Goal: Task Accomplishment & Management: Use online tool/utility

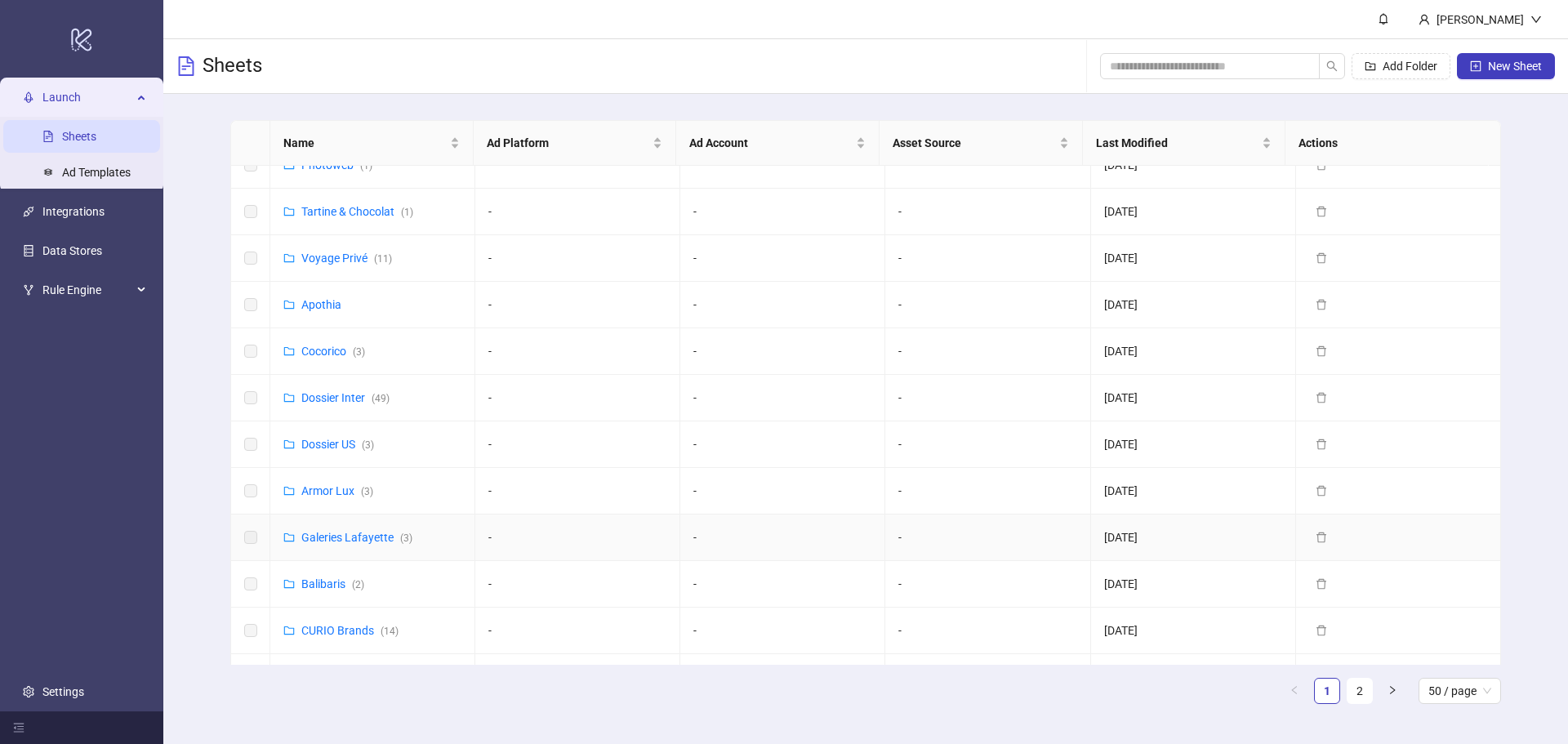
scroll to position [245, 0]
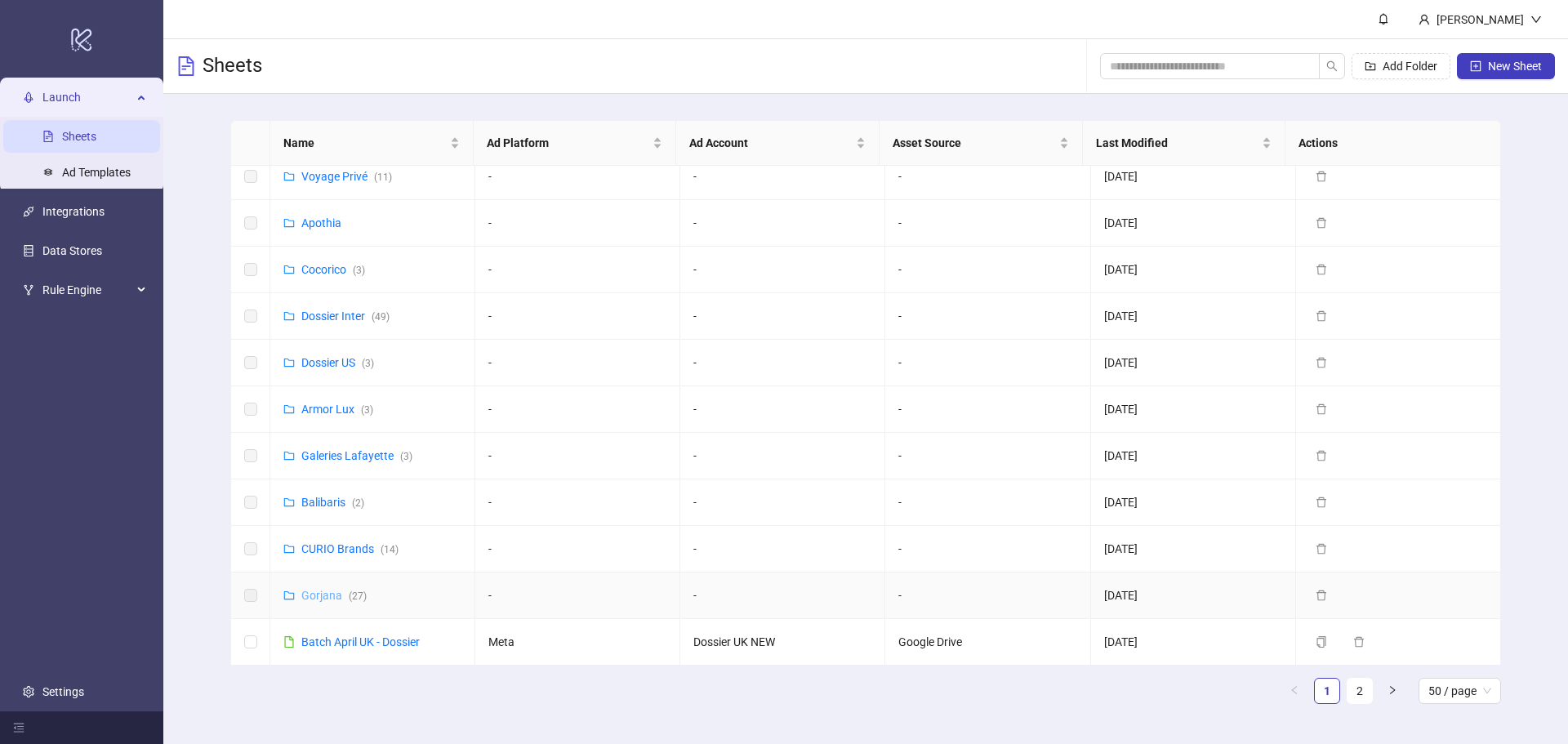
click at [329, 589] on link "Gorjana ( 27 )" at bounding box center [333, 595] width 65 height 13
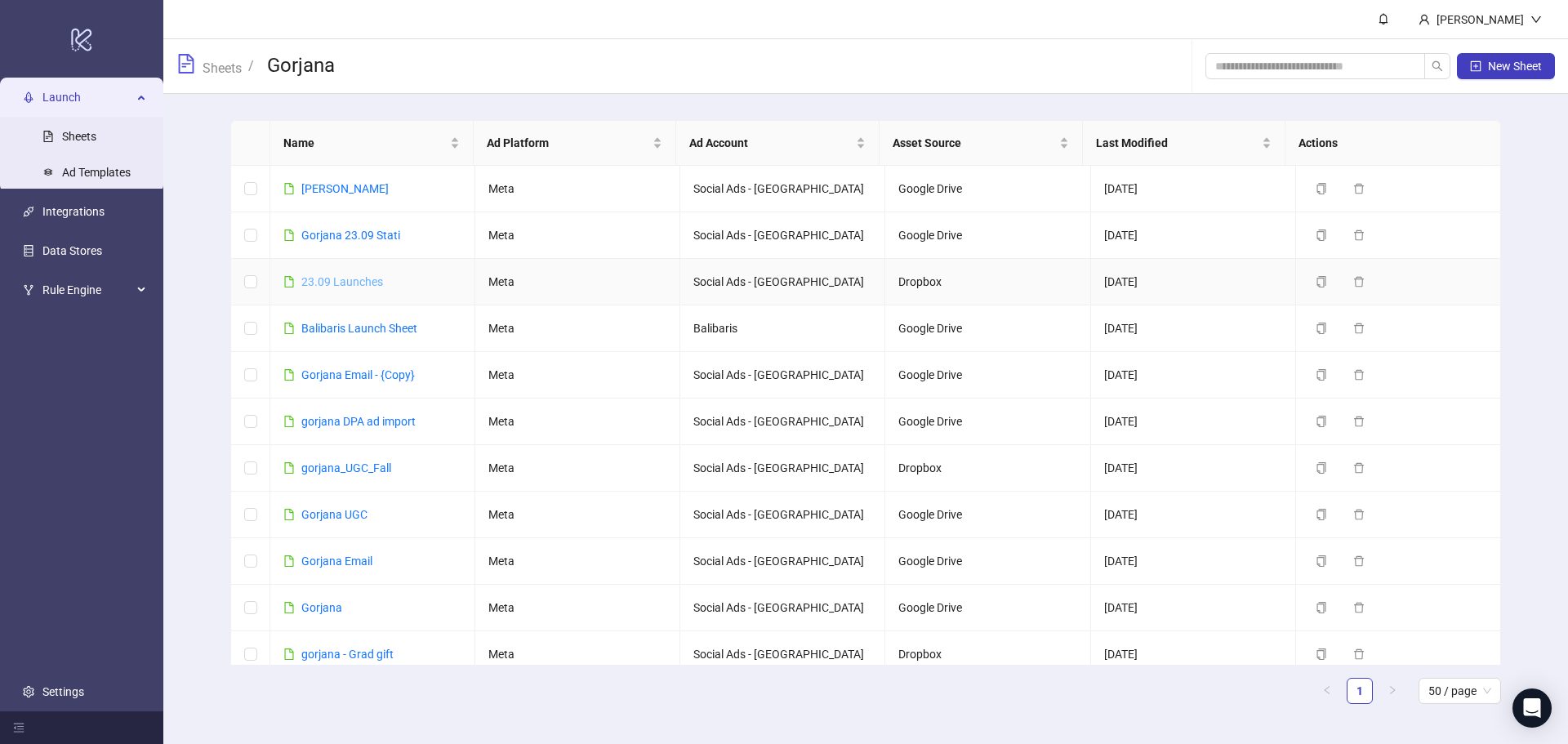
click at [325, 281] on link "23.09 Launches" at bounding box center [342, 281] width 81 height 13
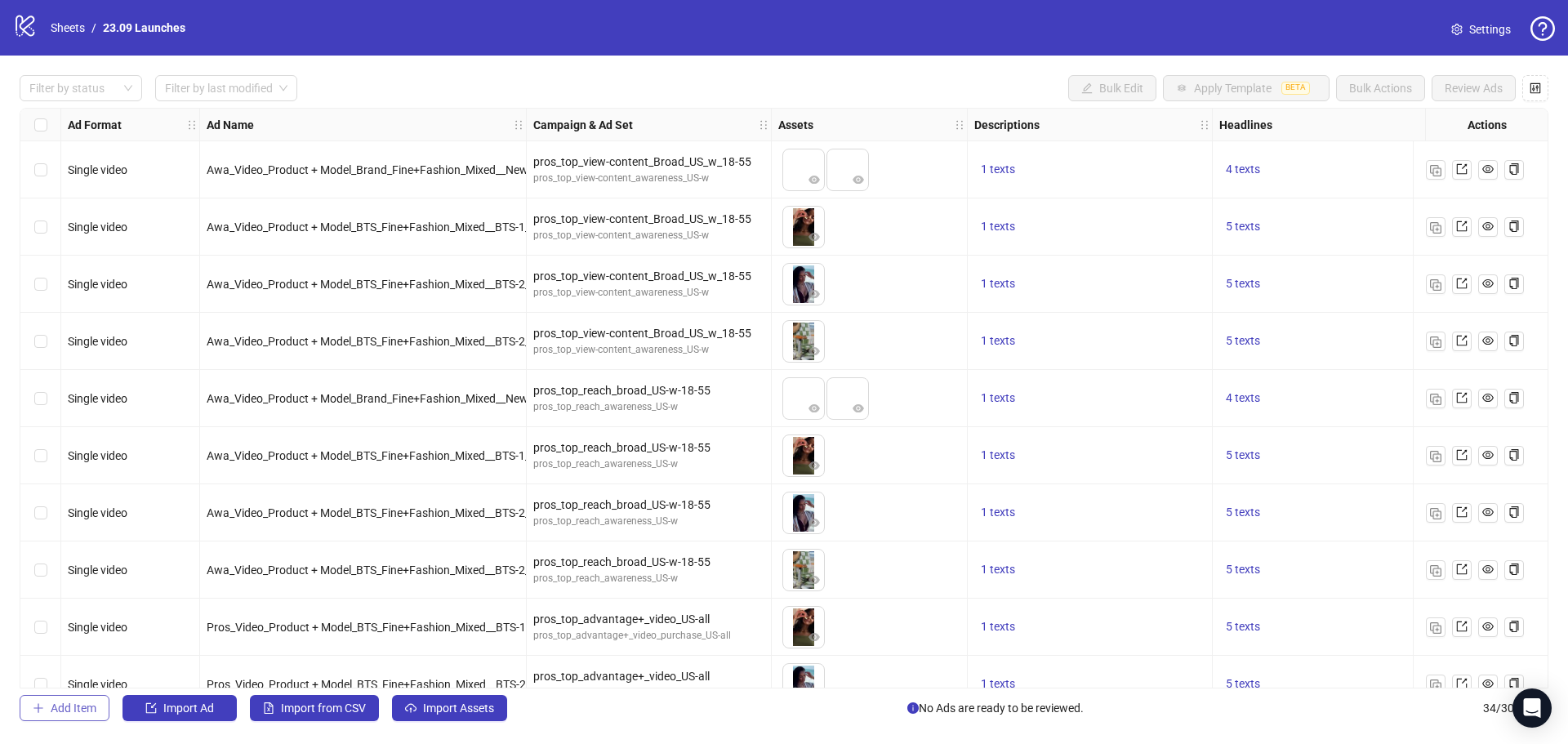
click at [92, 705] on span "Add Item" at bounding box center [74, 708] width 46 height 13
click at [82, 701] on span "Add Item" at bounding box center [74, 708] width 46 height 13
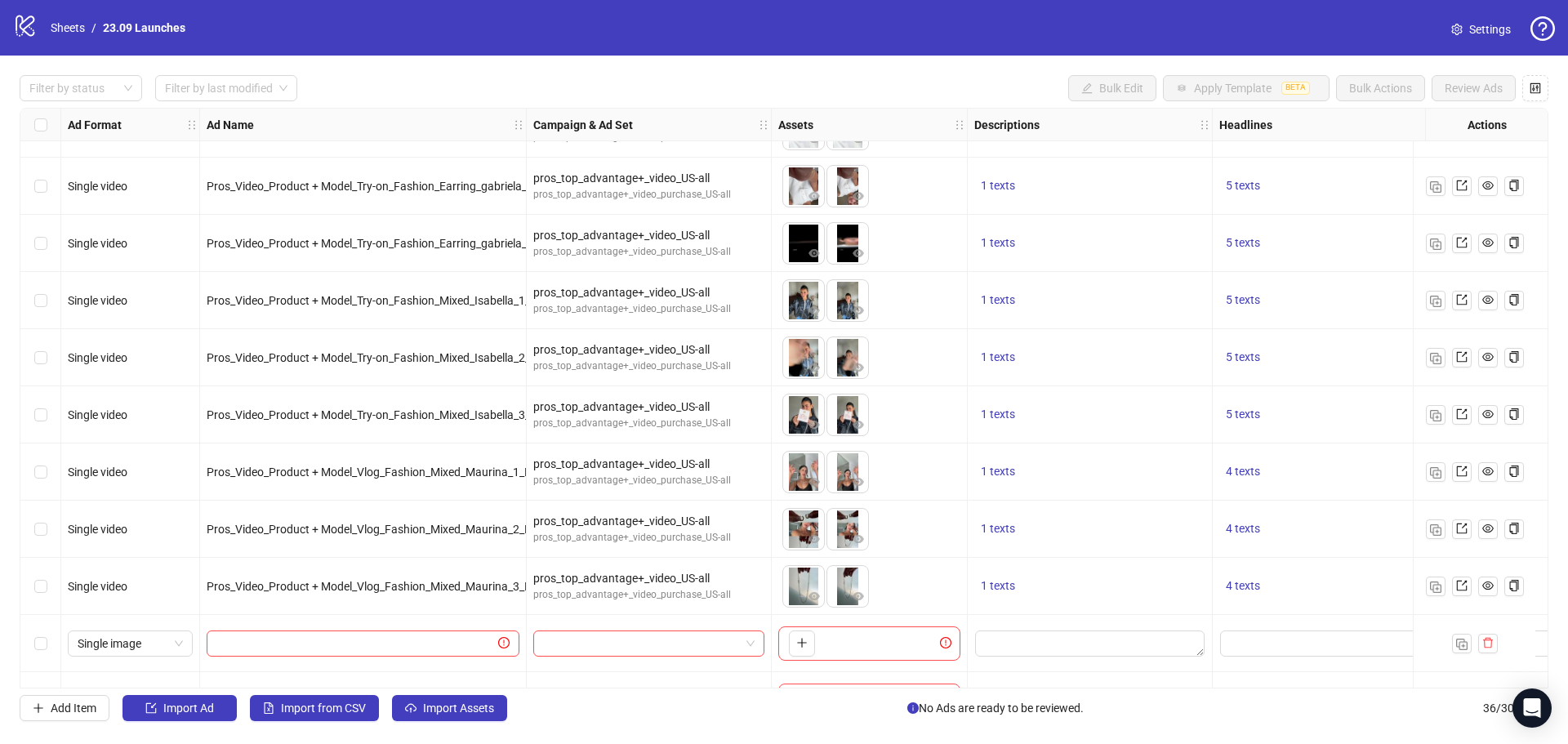
scroll to position [1518, 0]
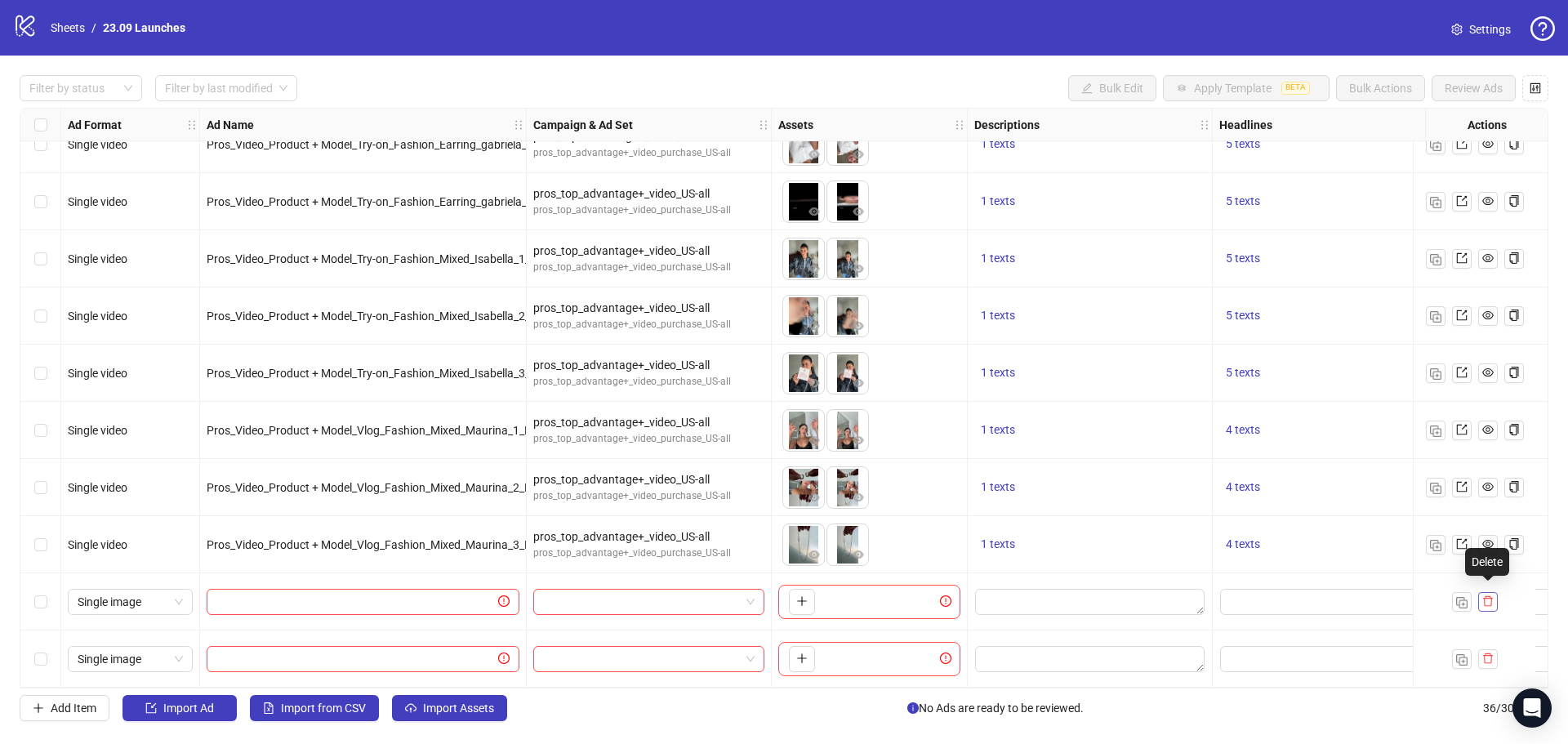
click at [1483, 598] on icon "delete" at bounding box center [1488, 601] width 12 height 12
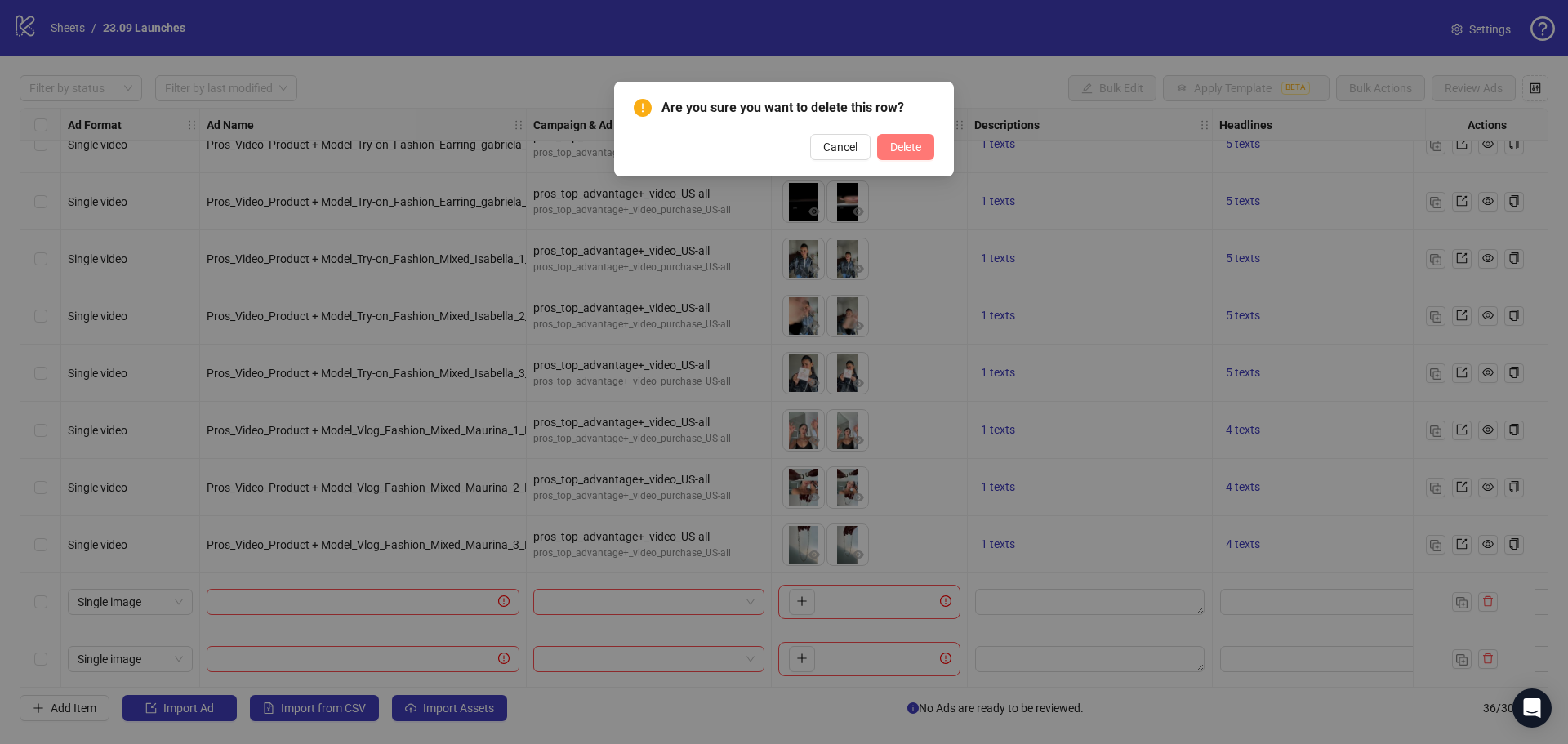
click at [924, 157] on button "Delete" at bounding box center [905, 147] width 57 height 26
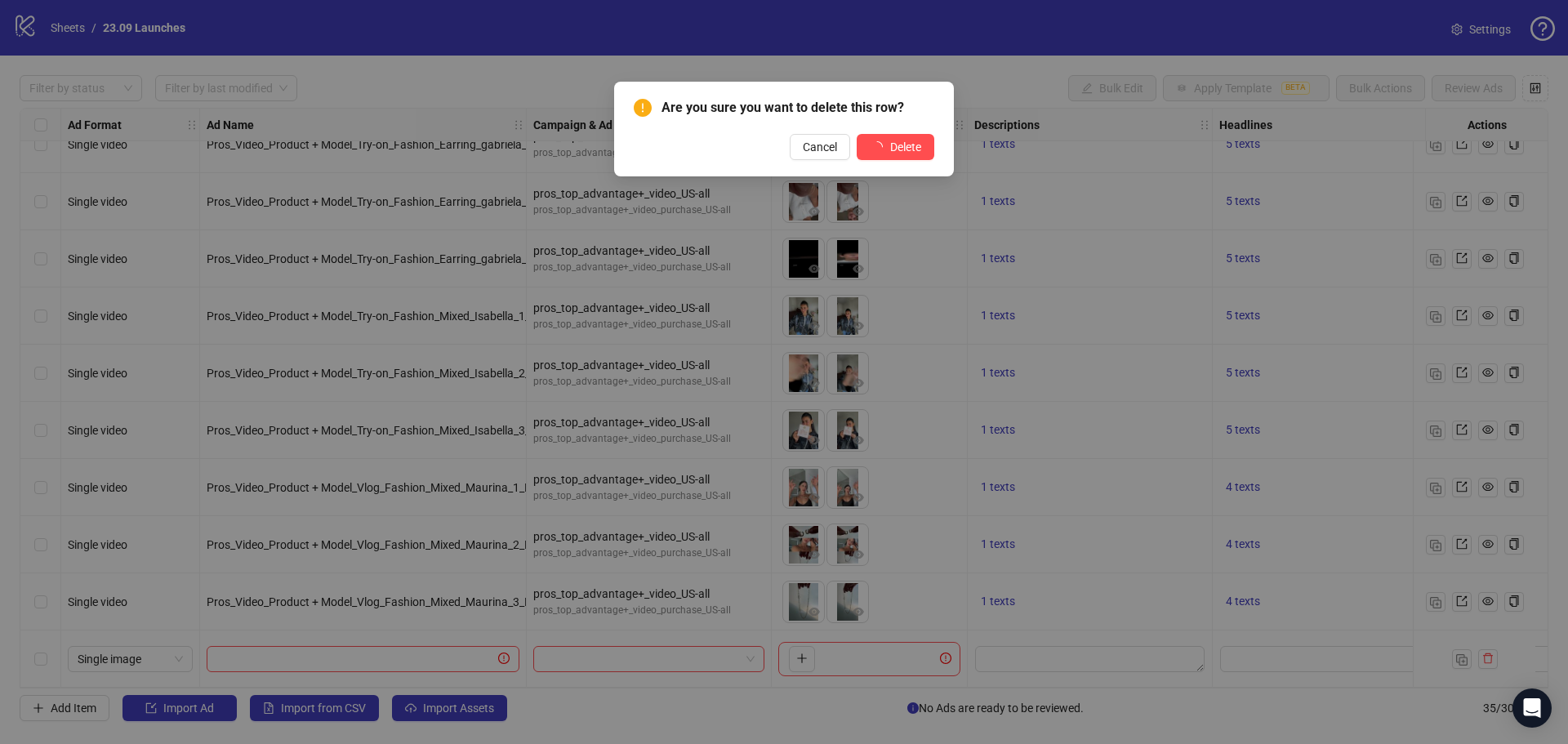
scroll to position [1461, 0]
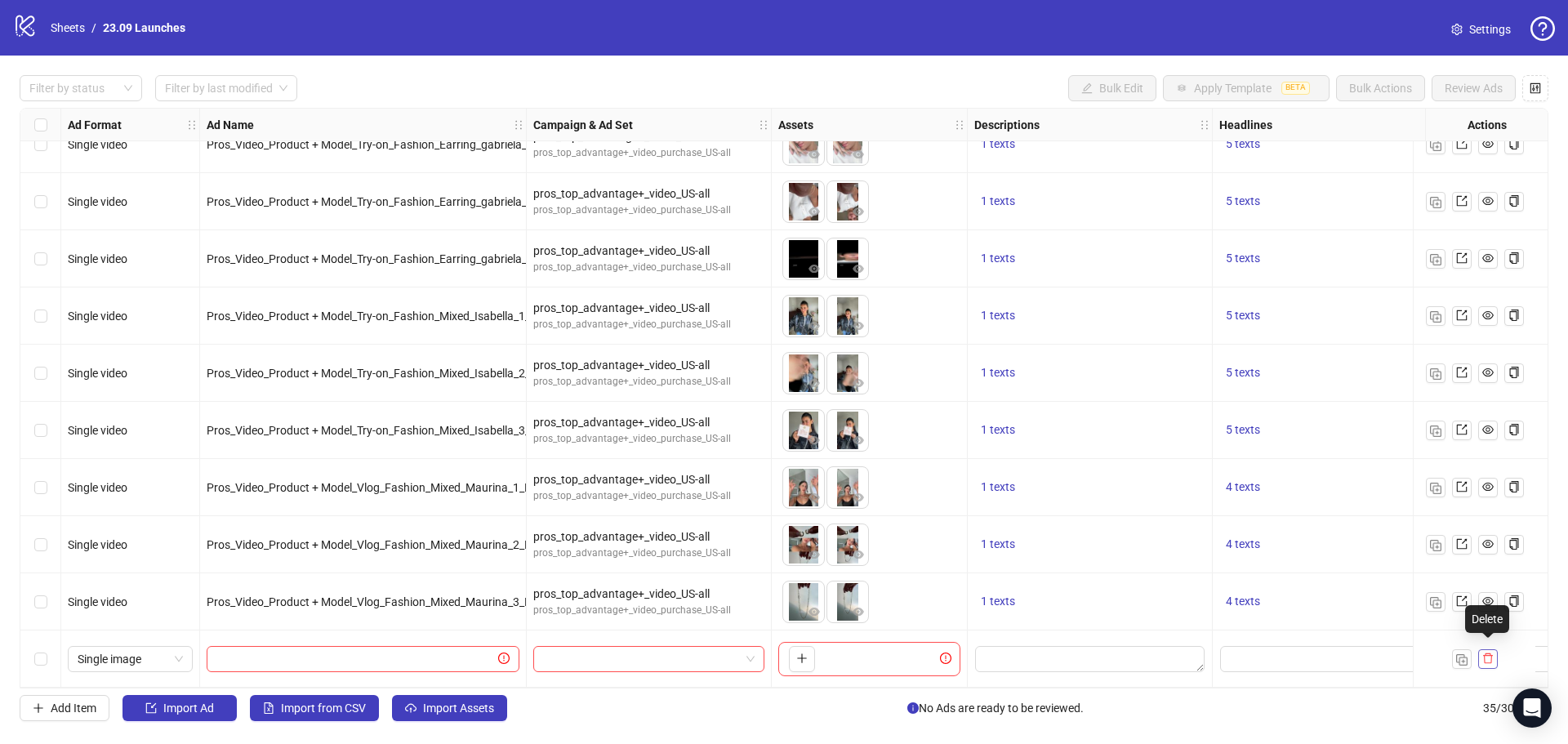
click at [1490, 653] on icon "delete" at bounding box center [1488, 658] width 12 height 12
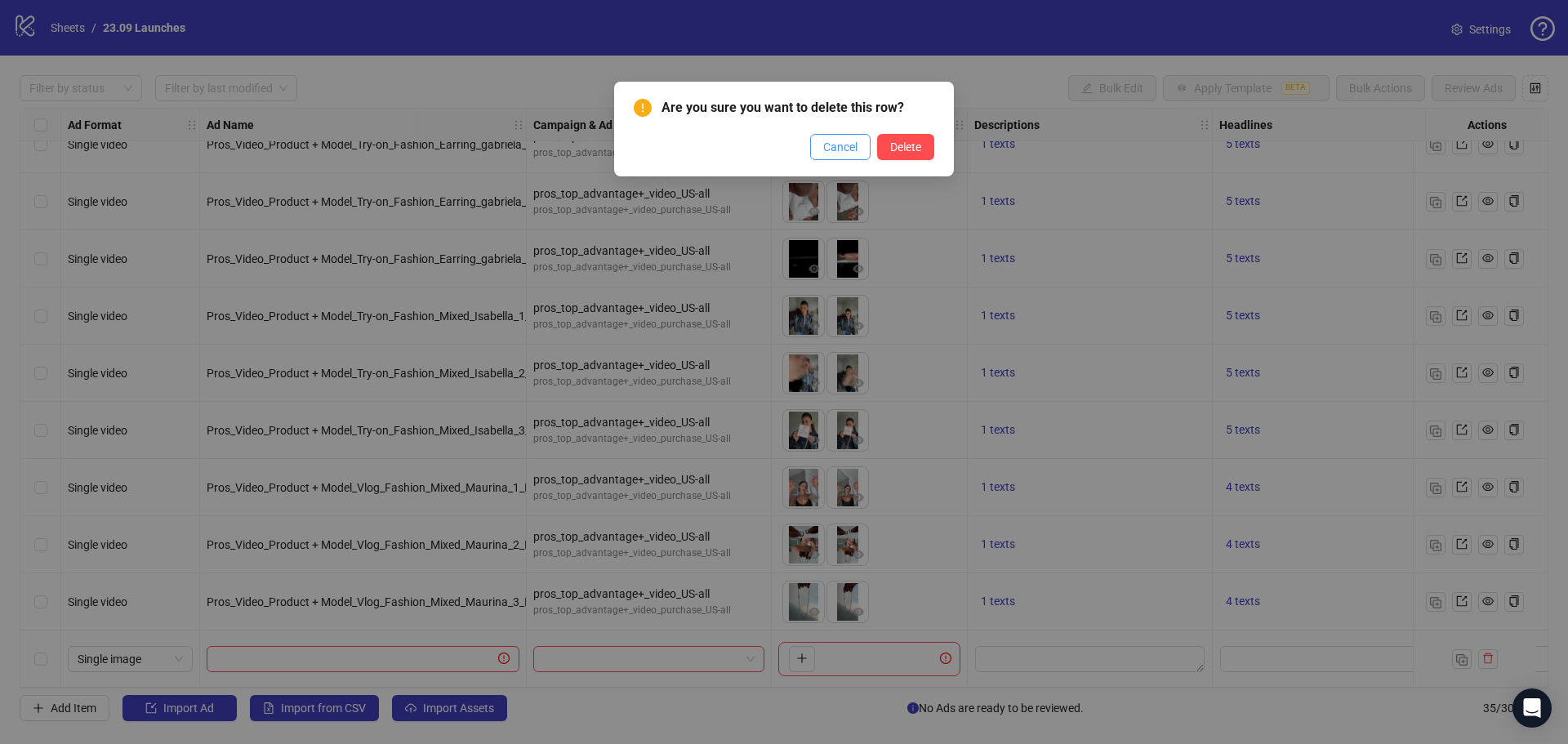
drag, startPoint x: 843, startPoint y: 138, endPoint x: 845, endPoint y: 171, distance: 33.1
click at [843, 139] on button "Cancel" at bounding box center [840, 147] width 60 height 26
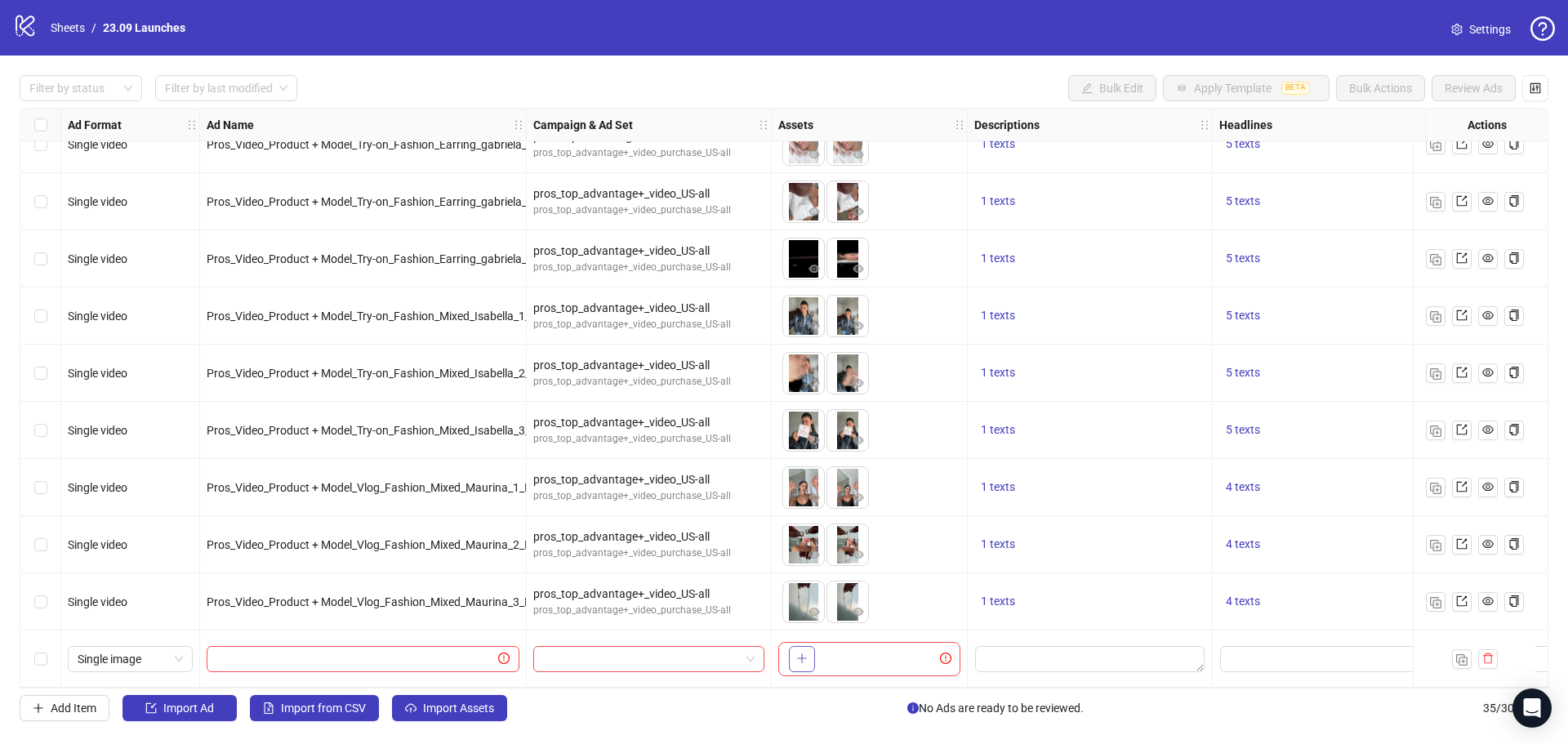
click at [806, 653] on icon "plus" at bounding box center [803, 658] width 12 height 12
click at [1487, 657] on icon "delete" at bounding box center [1488, 658] width 10 height 11
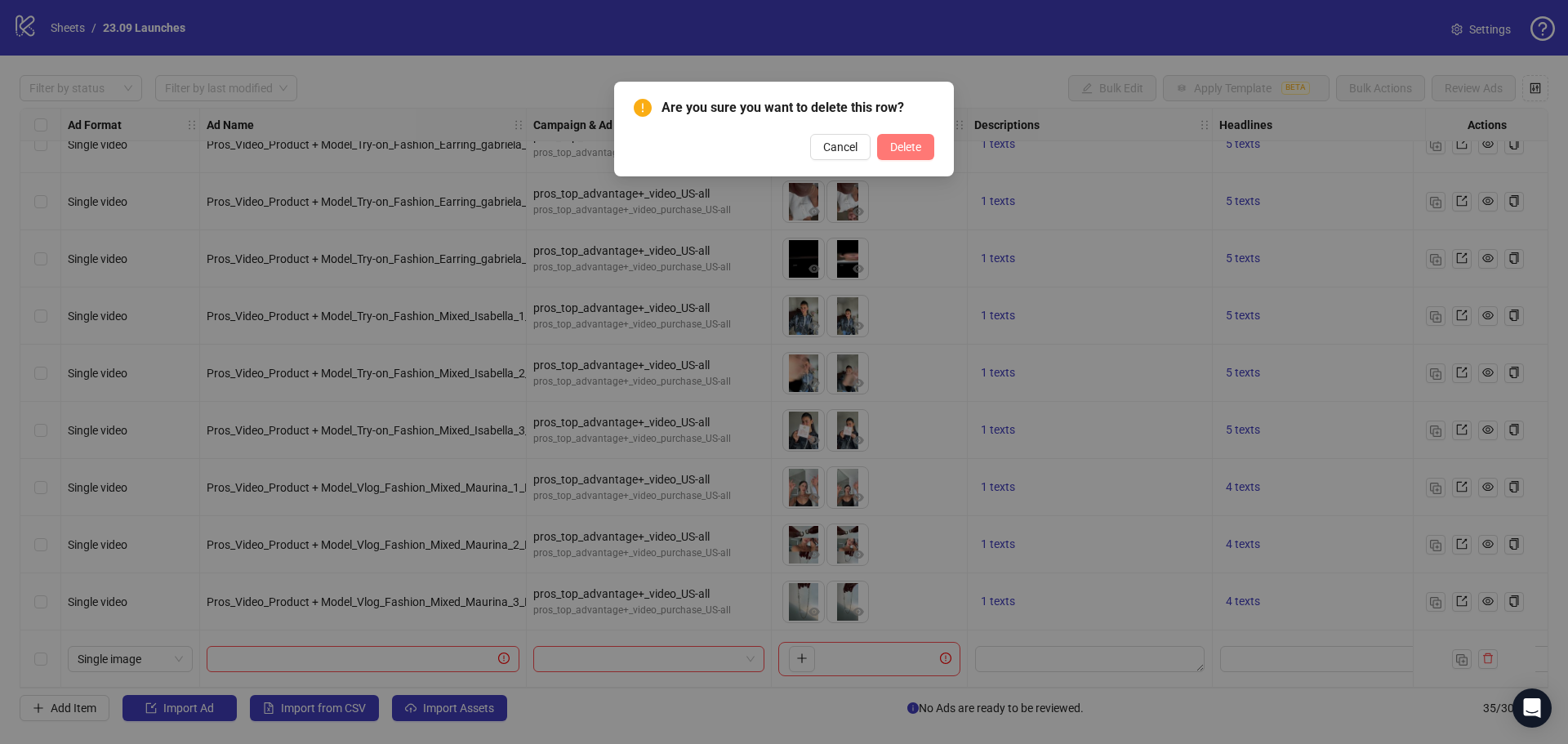
click at [900, 154] on span "Delete" at bounding box center [906, 147] width 31 height 13
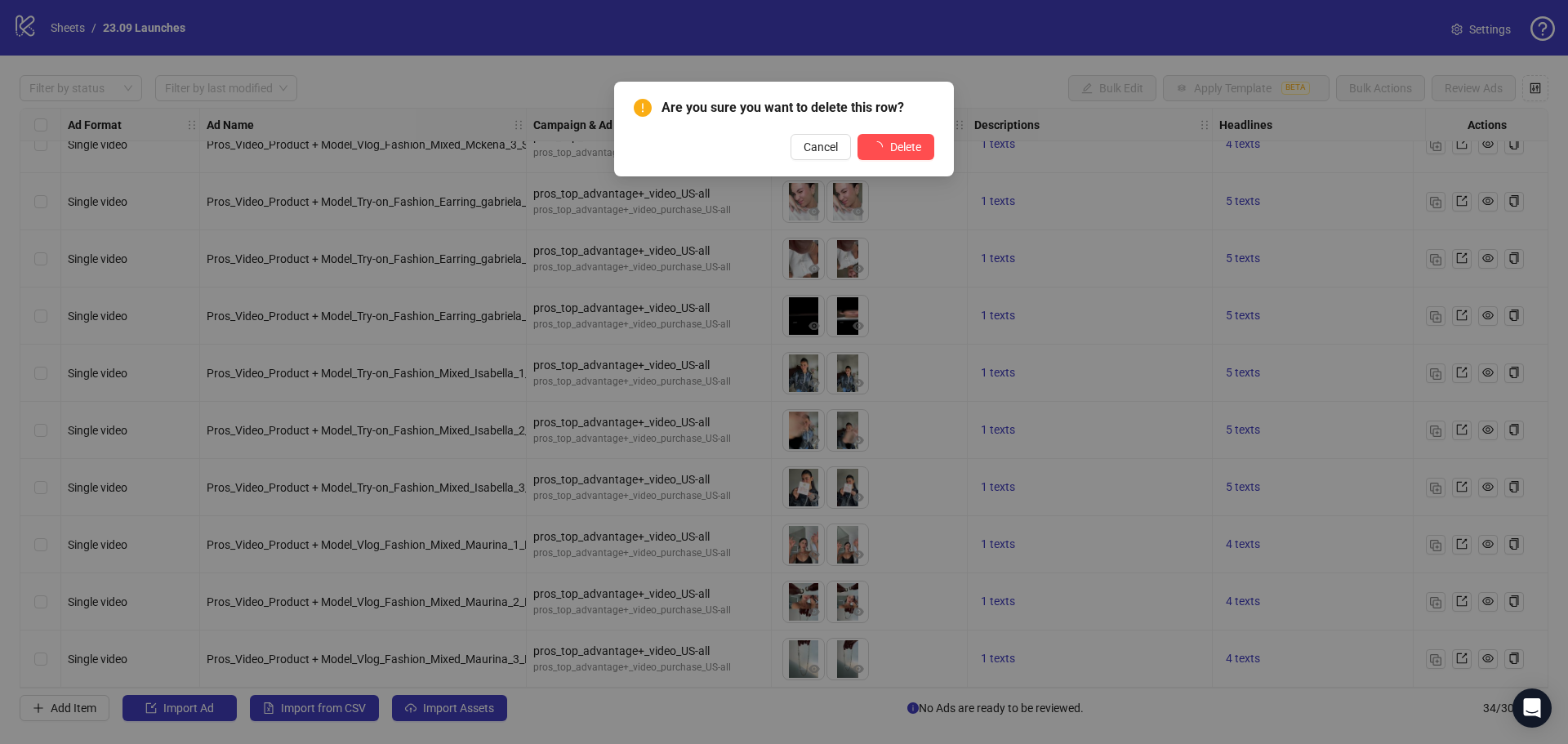
scroll to position [1404, 0]
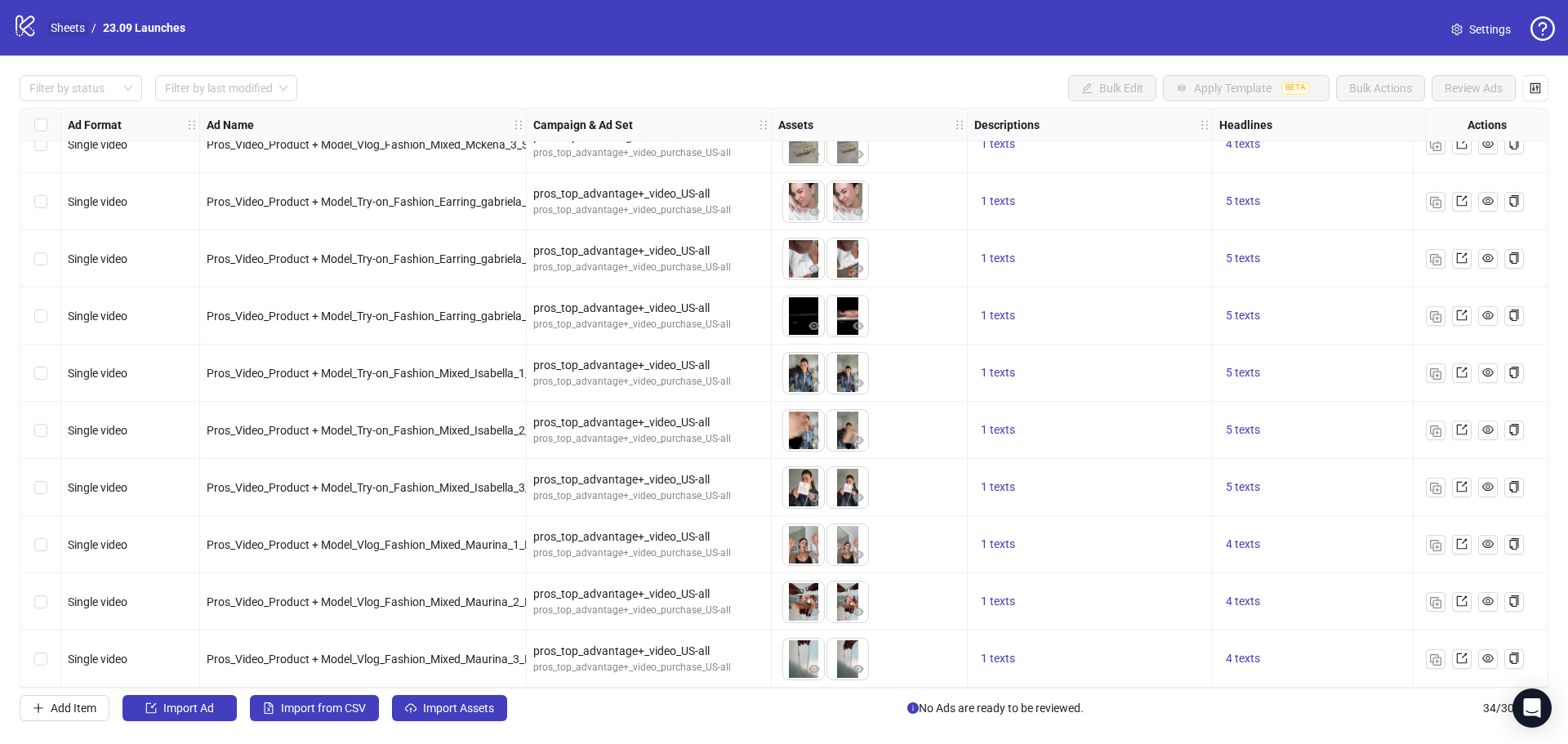
click at [72, 29] on link "Sheets" at bounding box center [68, 28] width 41 height 18
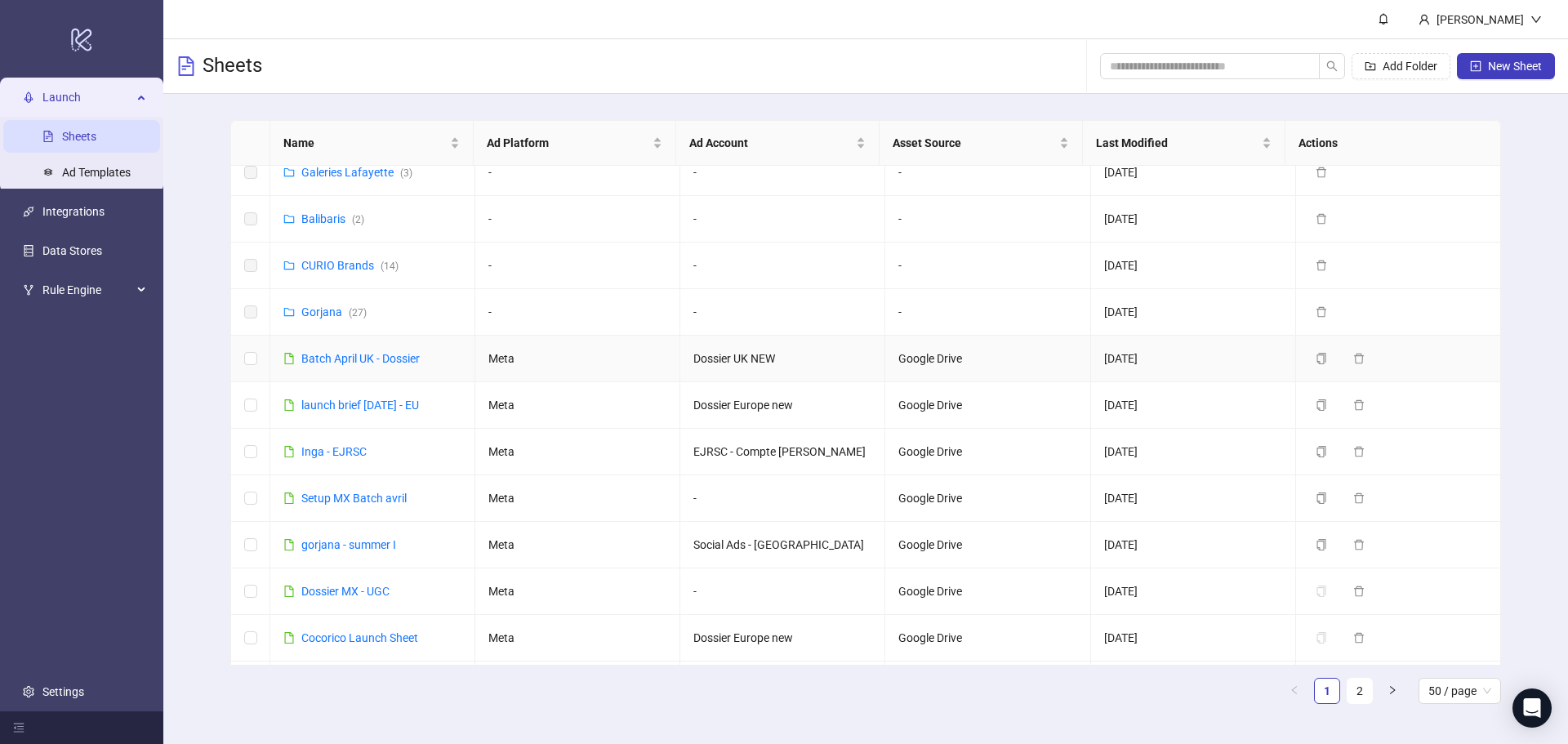
scroll to position [490, 0]
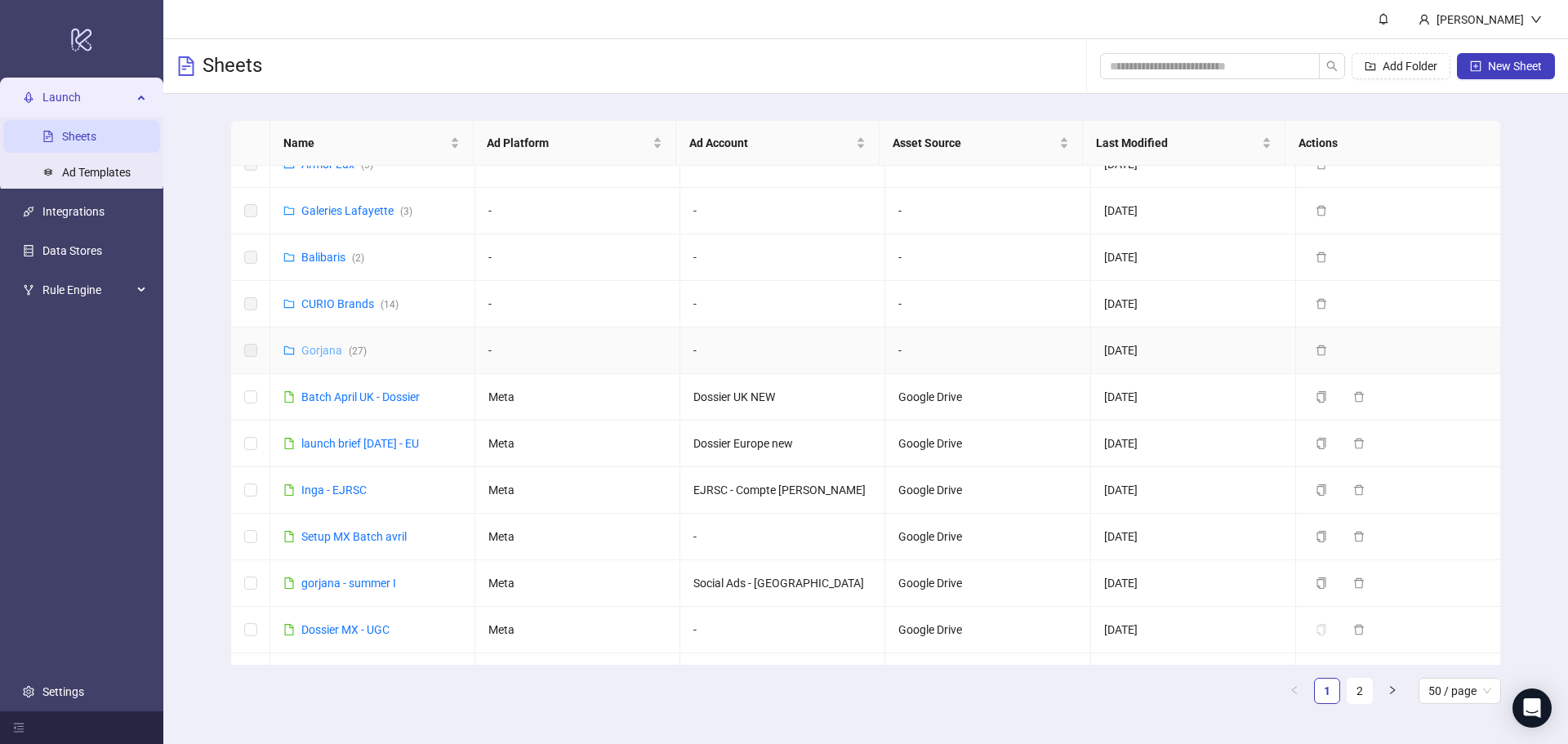
click at [332, 353] on link "Gorjana ( 27 )" at bounding box center [333, 351] width 65 height 13
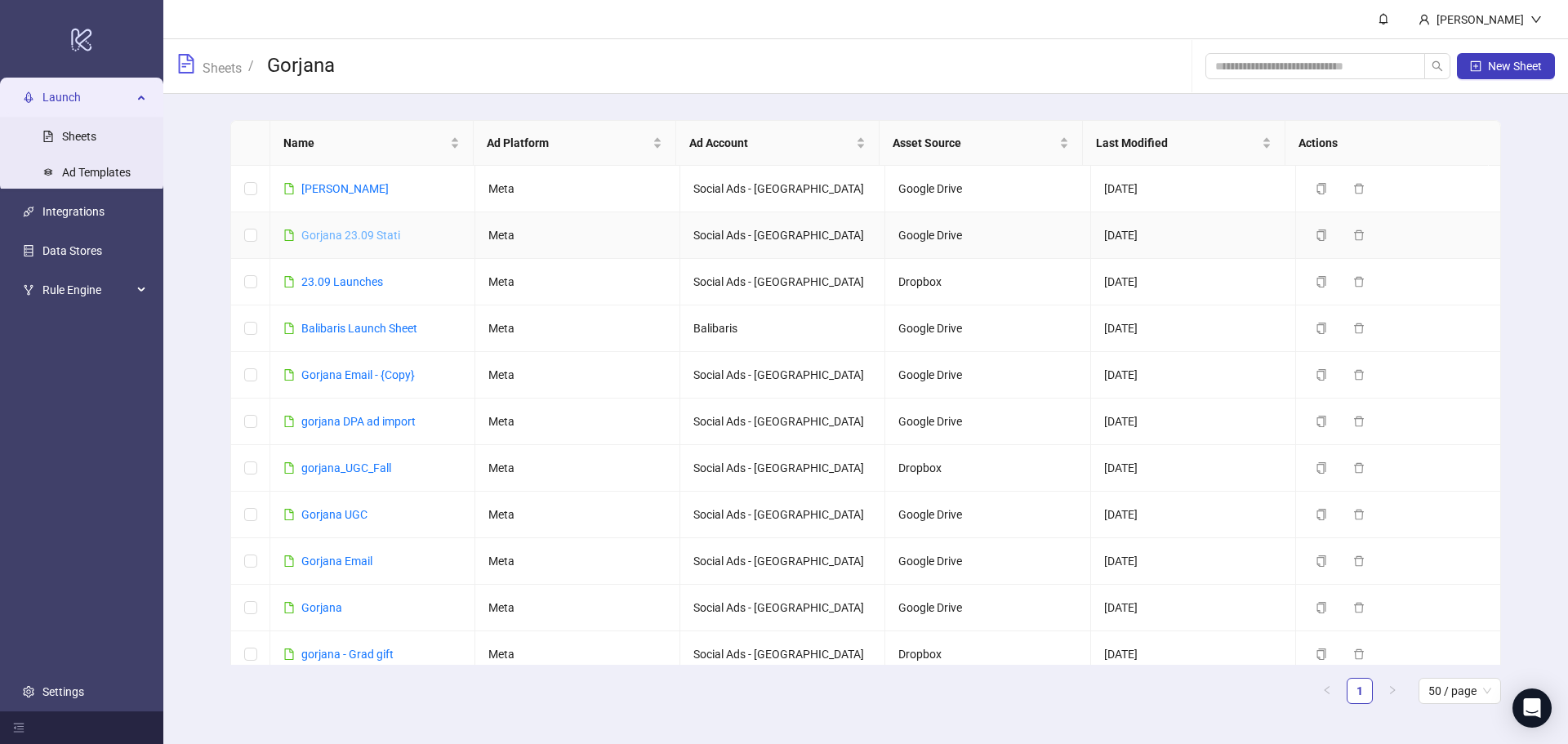
click at [327, 239] on link "Gorjana 23.09 Stati" at bounding box center [351, 235] width 99 height 13
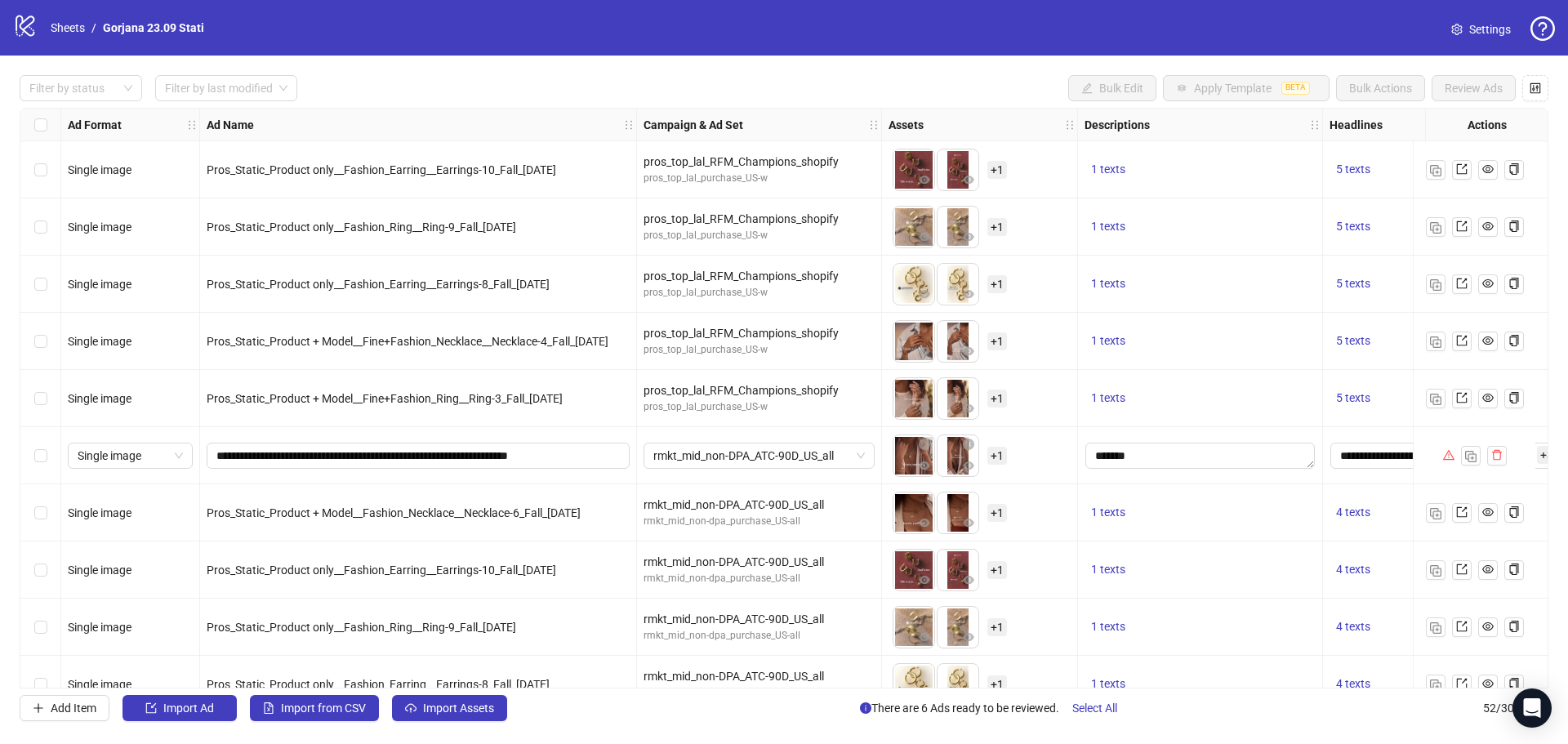
scroll to position [1225, 0]
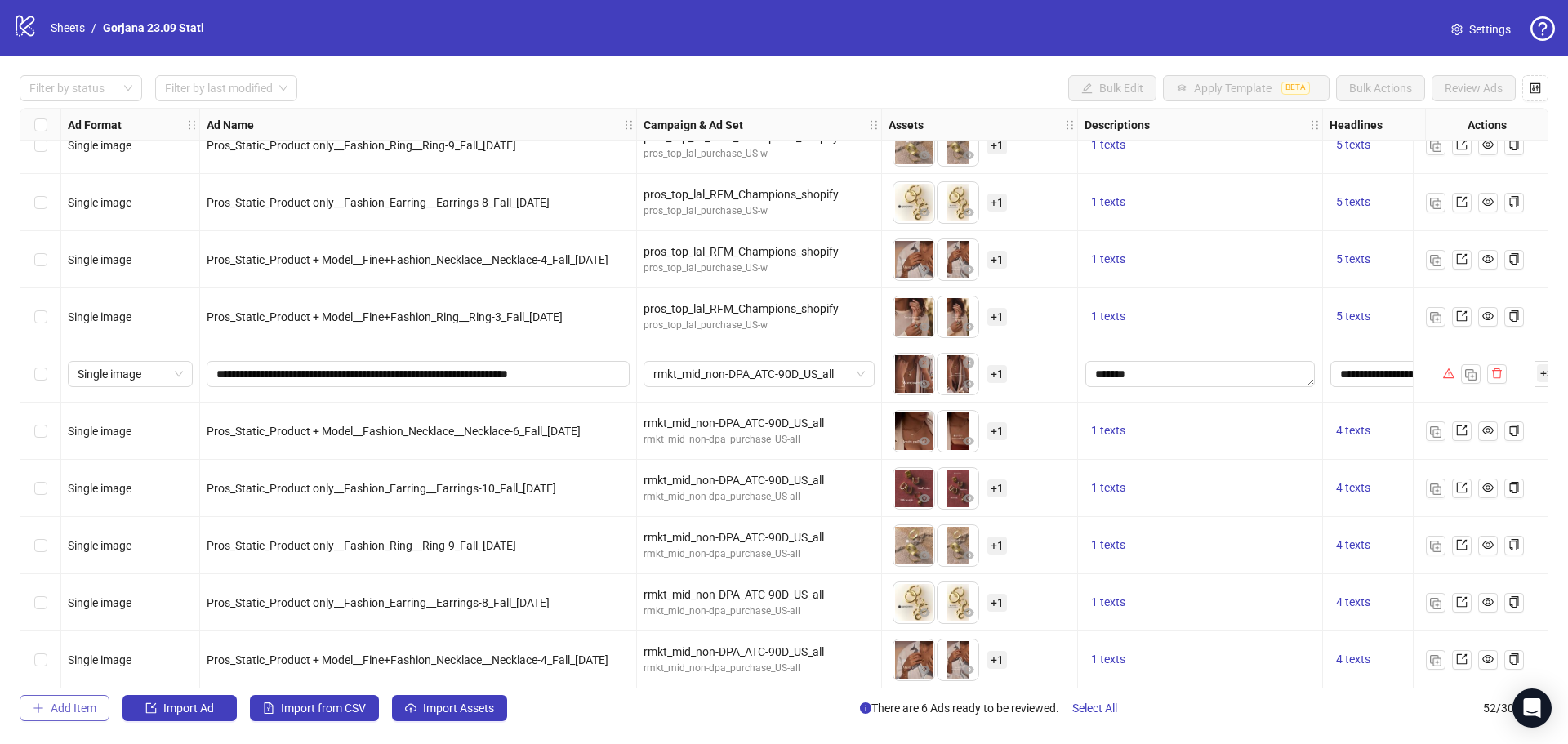
click at [83, 706] on span "Add Item" at bounding box center [74, 708] width 46 height 13
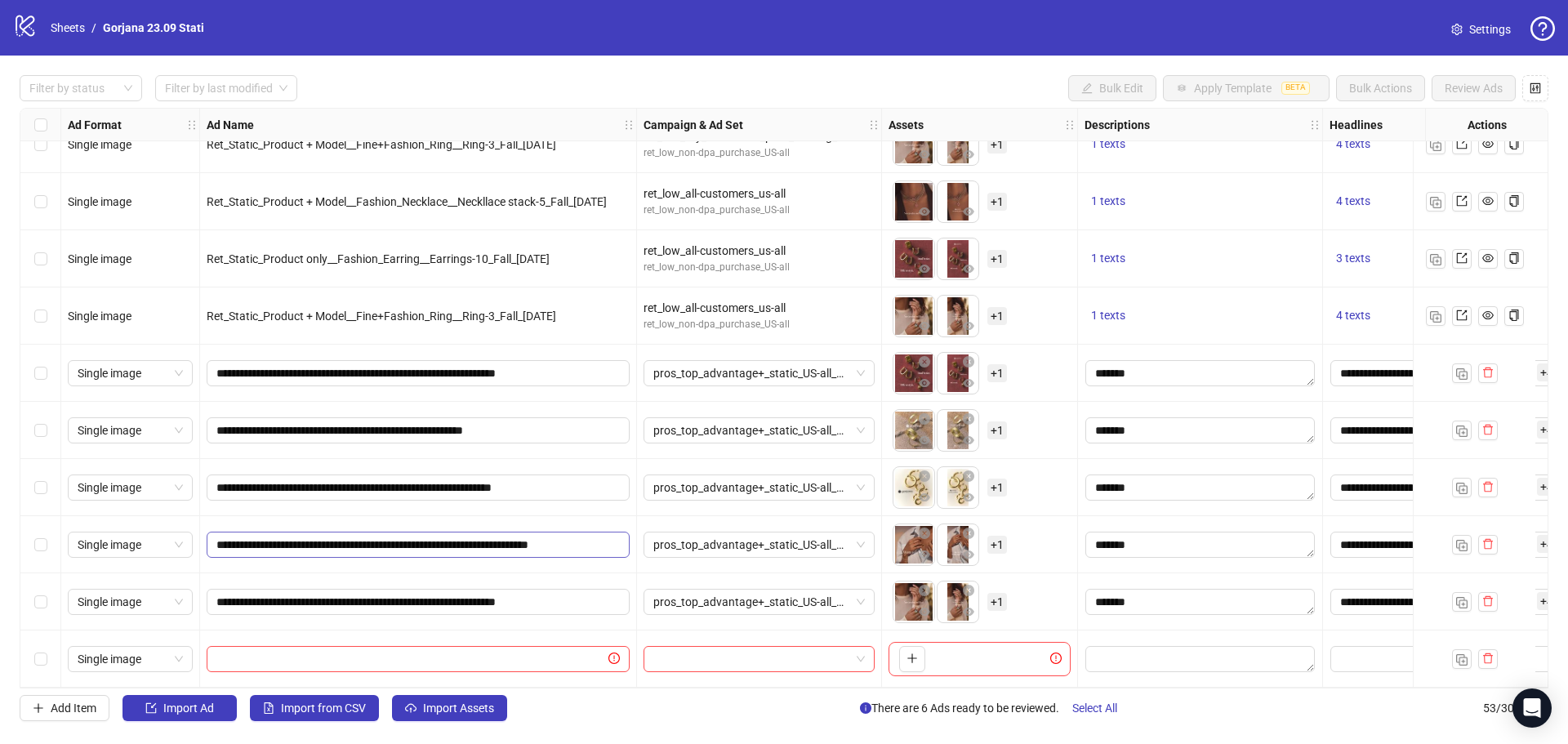
scroll to position [2490, 0]
click at [948, 650] on div "To pick up a draggable item, press the space bar. While dragging, use the arrow…" at bounding box center [979, 659] width 182 height 35
click at [901, 655] on button "button" at bounding box center [913, 659] width 26 height 26
click at [61, 29] on link "Sheets" at bounding box center [68, 28] width 41 height 18
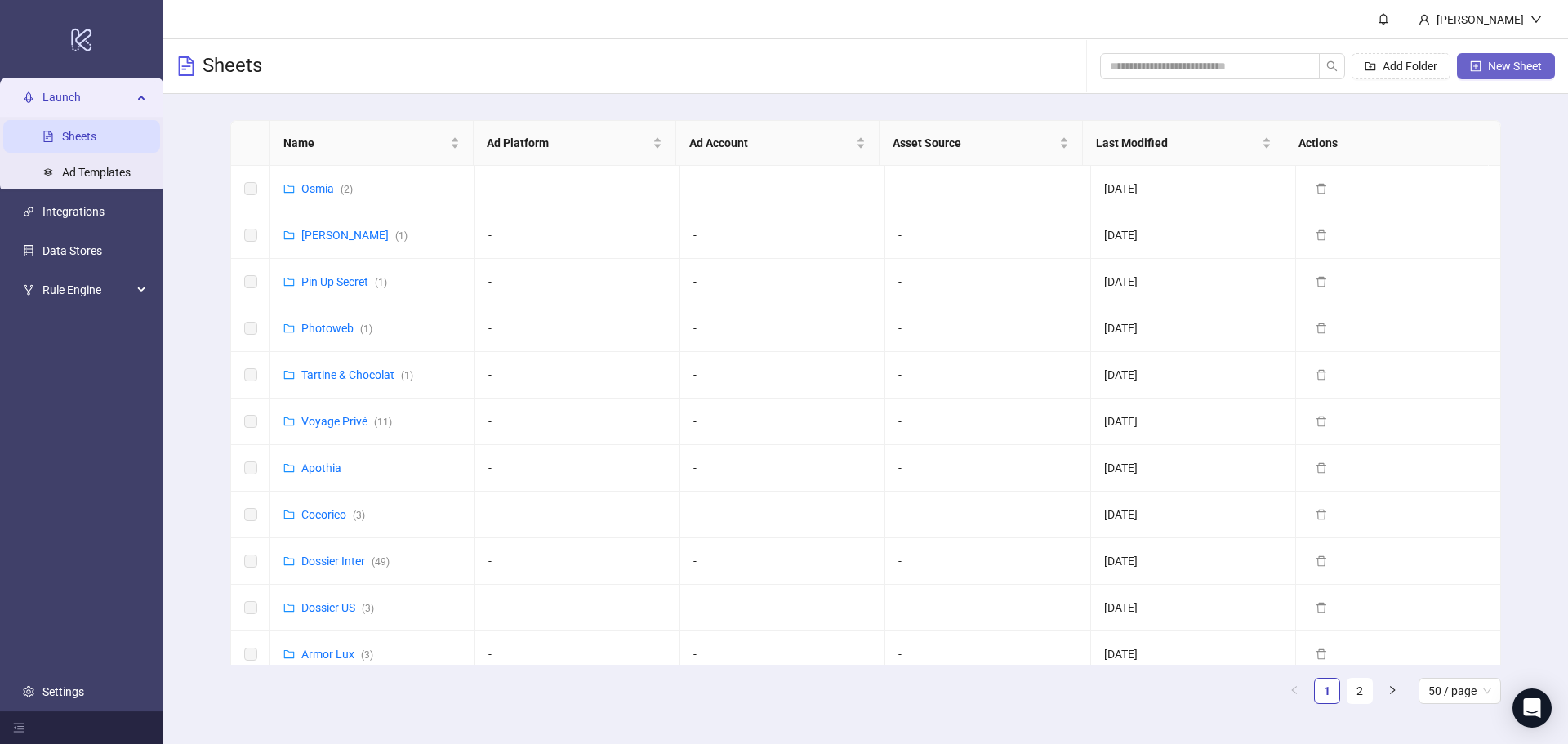
click at [1514, 60] on span "New Sheet" at bounding box center [1514, 66] width 54 height 13
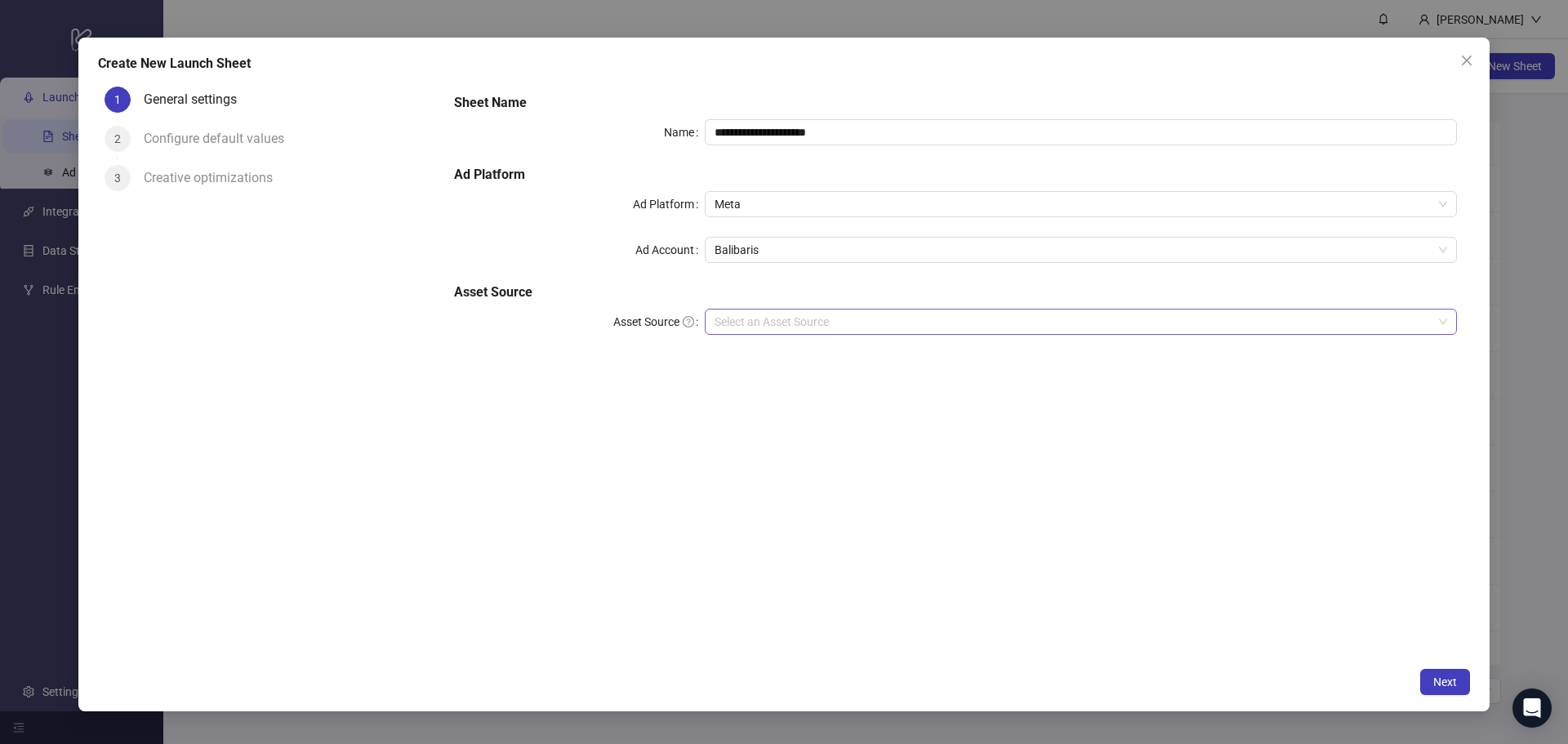
click at [784, 323] on input "Asset Source" at bounding box center [1073, 322] width 718 height 25
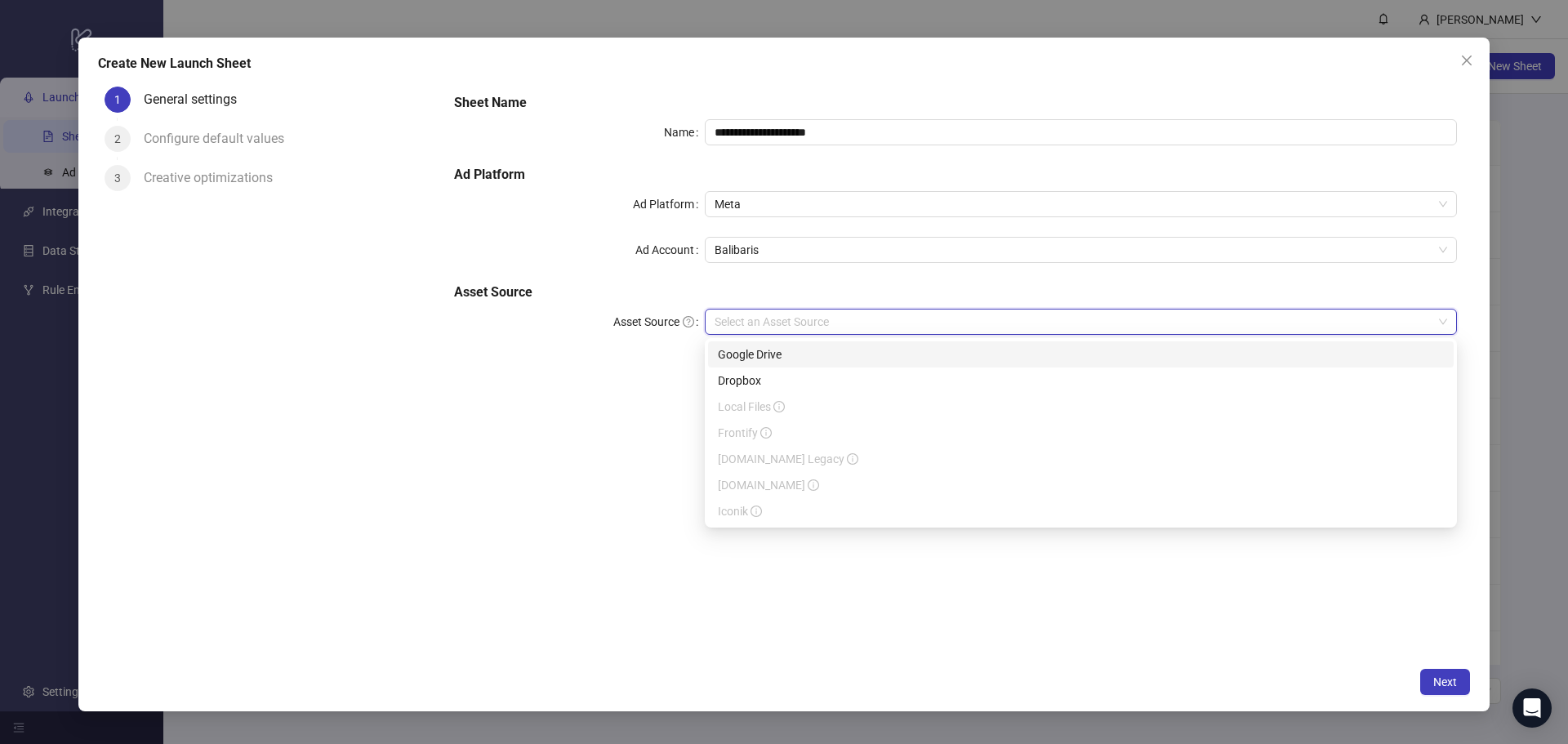
click at [775, 354] on div "Google Drive" at bounding box center [1081, 355] width 726 height 18
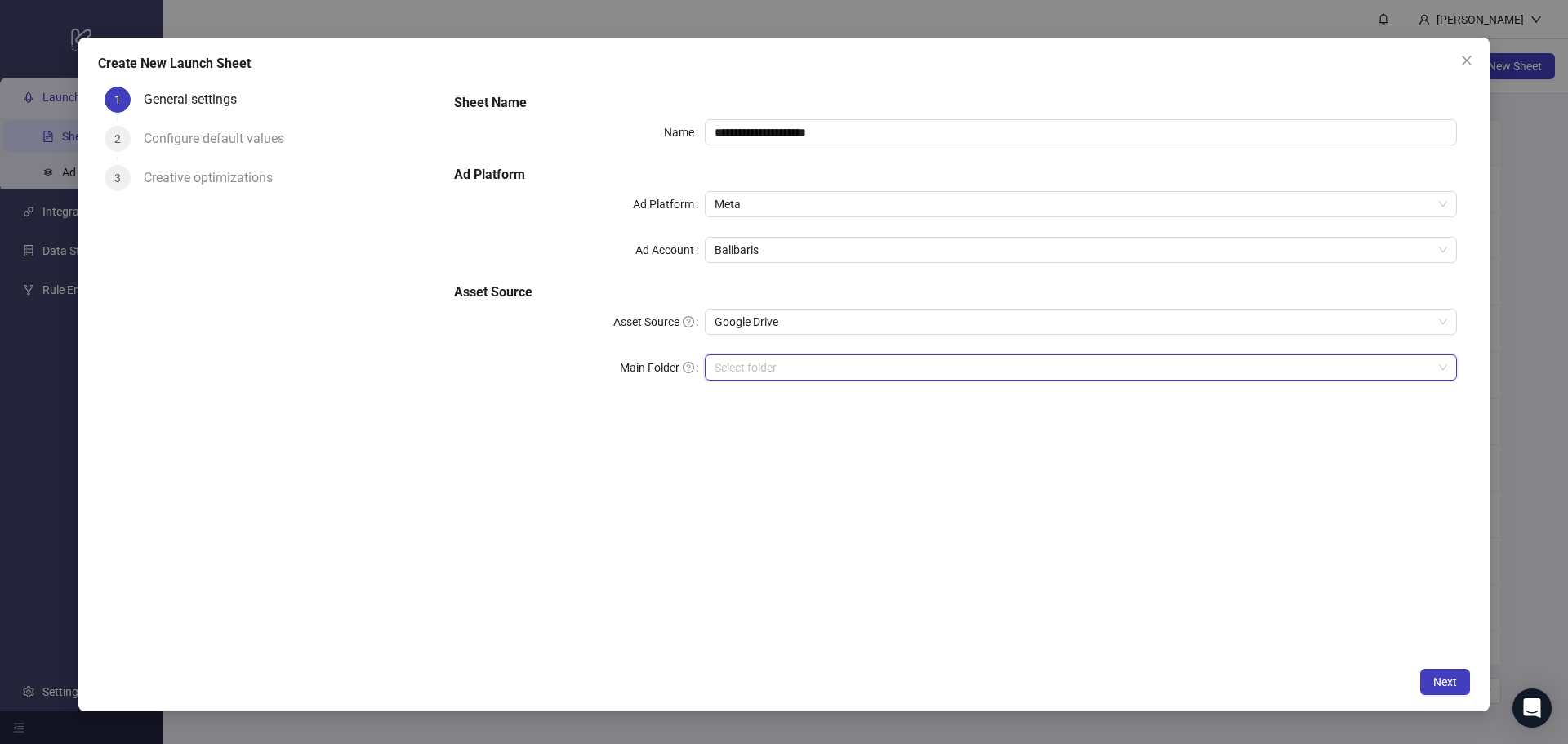
click at [755, 366] on input "Main Folder" at bounding box center [1073, 368] width 718 height 25
click at [1468, 58] on icon "close" at bounding box center [1467, 60] width 13 height 13
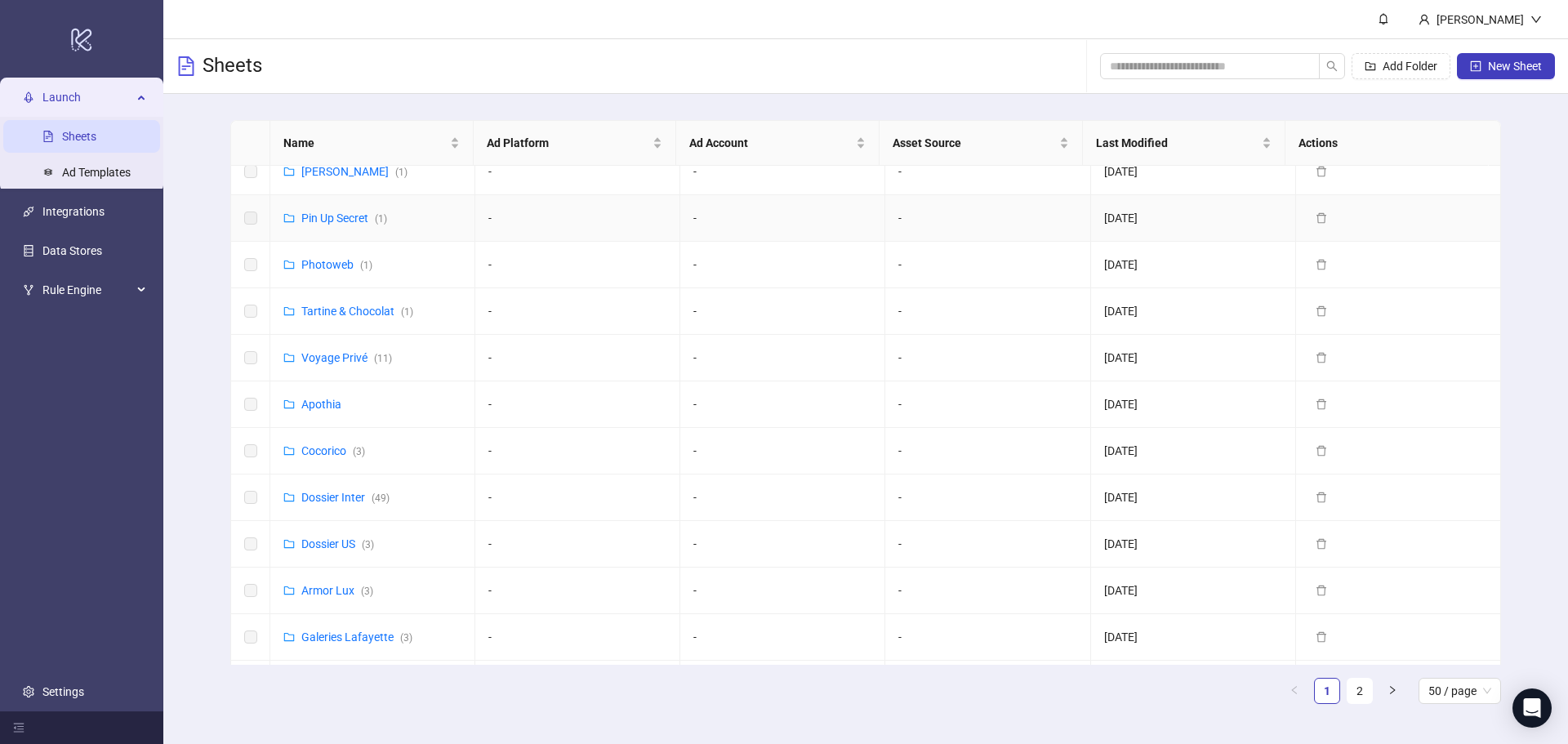
scroll to position [572, 0]
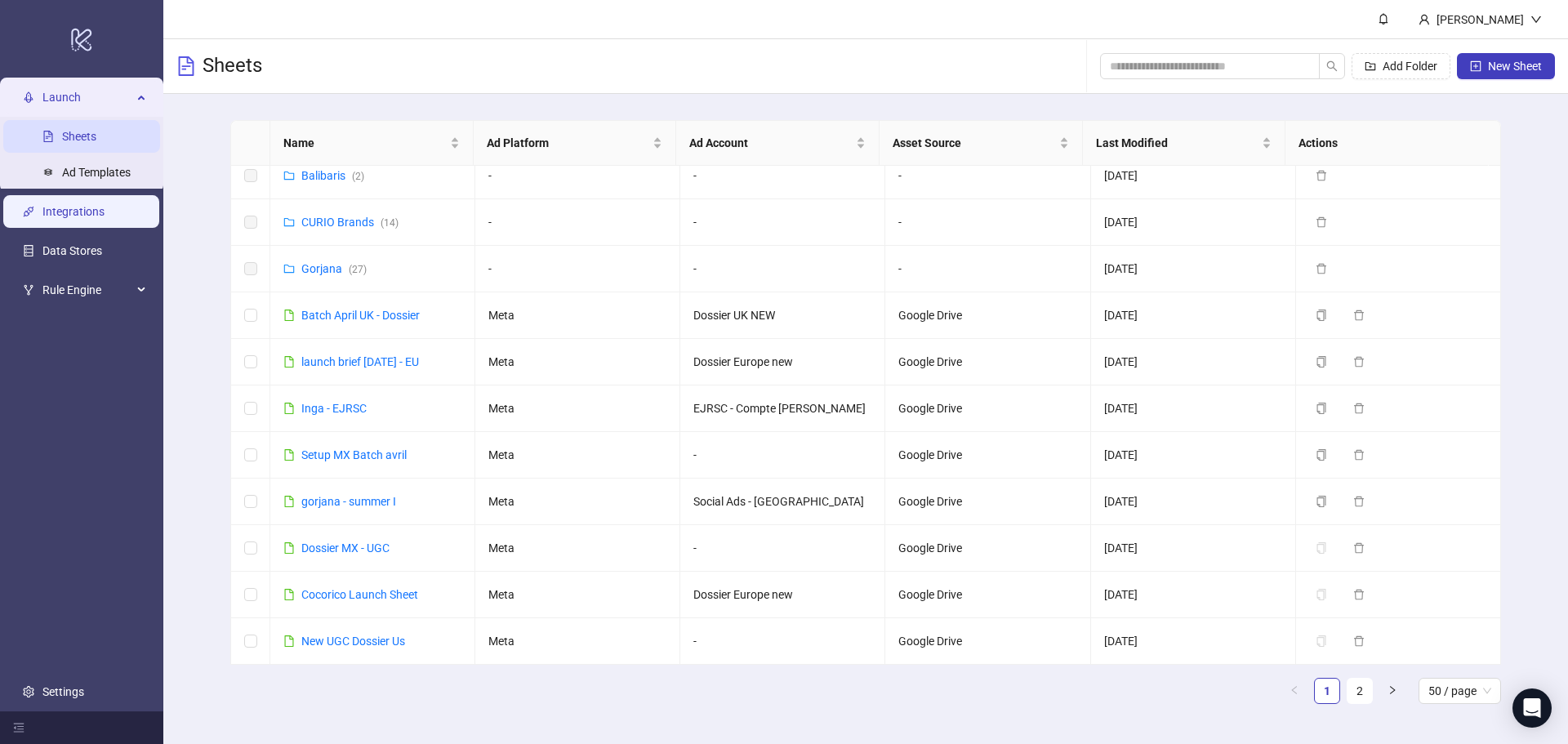
click at [91, 217] on link "Integrations" at bounding box center [73, 212] width 62 height 13
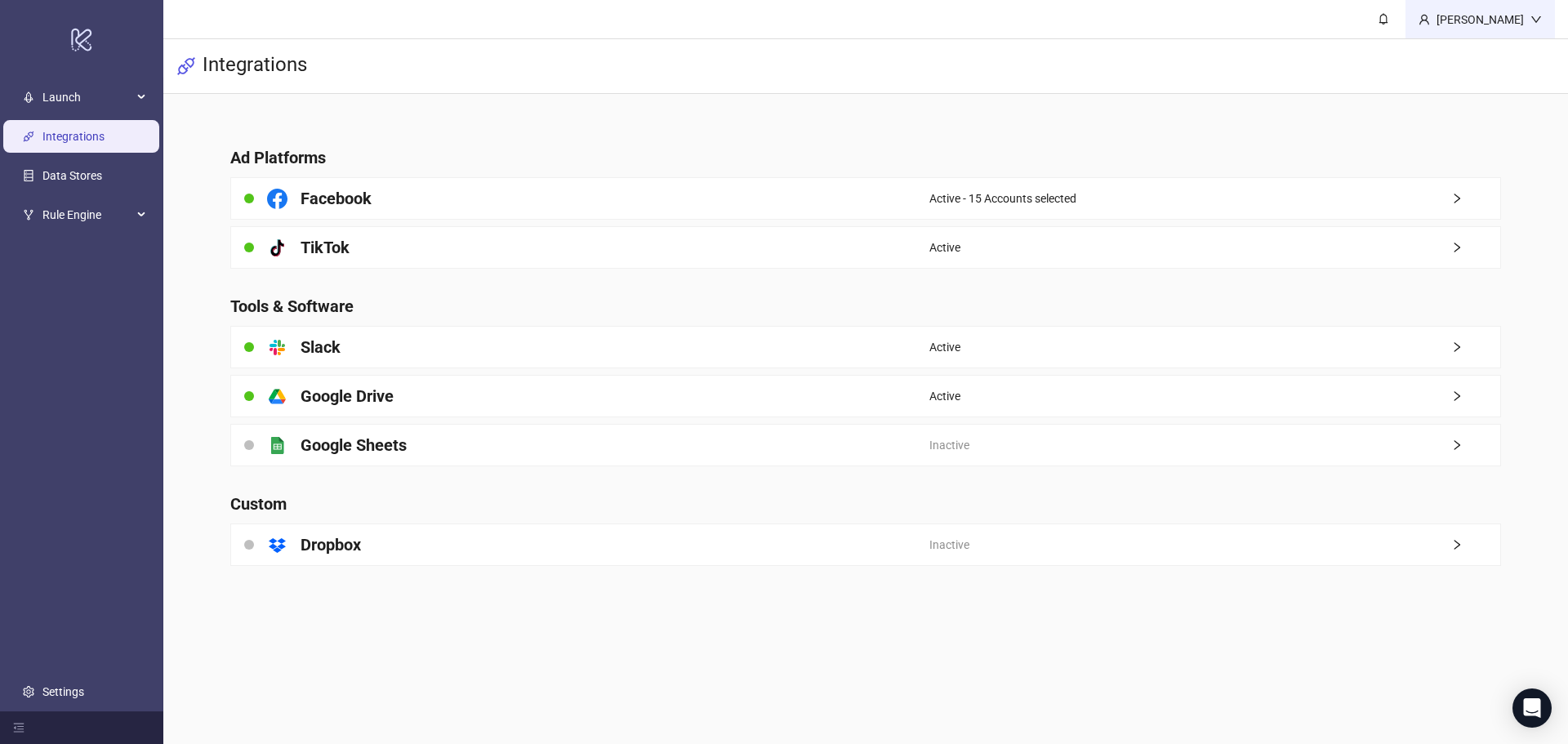
click at [1505, 14] on div "[PERSON_NAME]" at bounding box center [1481, 20] width 100 height 18
drag, startPoint x: 1263, startPoint y: 18, endPoint x: 1247, endPoint y: 18, distance: 16.0
click at [1261, 18] on header "[PERSON_NAME]" at bounding box center [865, 20] width 1405 height 40
